Goal: Task Accomplishment & Management: Manage account settings

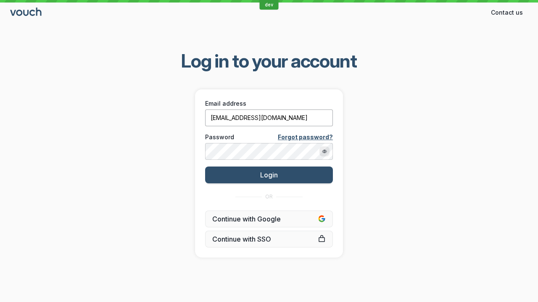
type input "[EMAIL_ADDRESS][DOMAIN_NAME]"
click at [269, 175] on span "Login" at bounding box center [269, 175] width 18 height 8
